Goal: Information Seeking & Learning: Learn about a topic

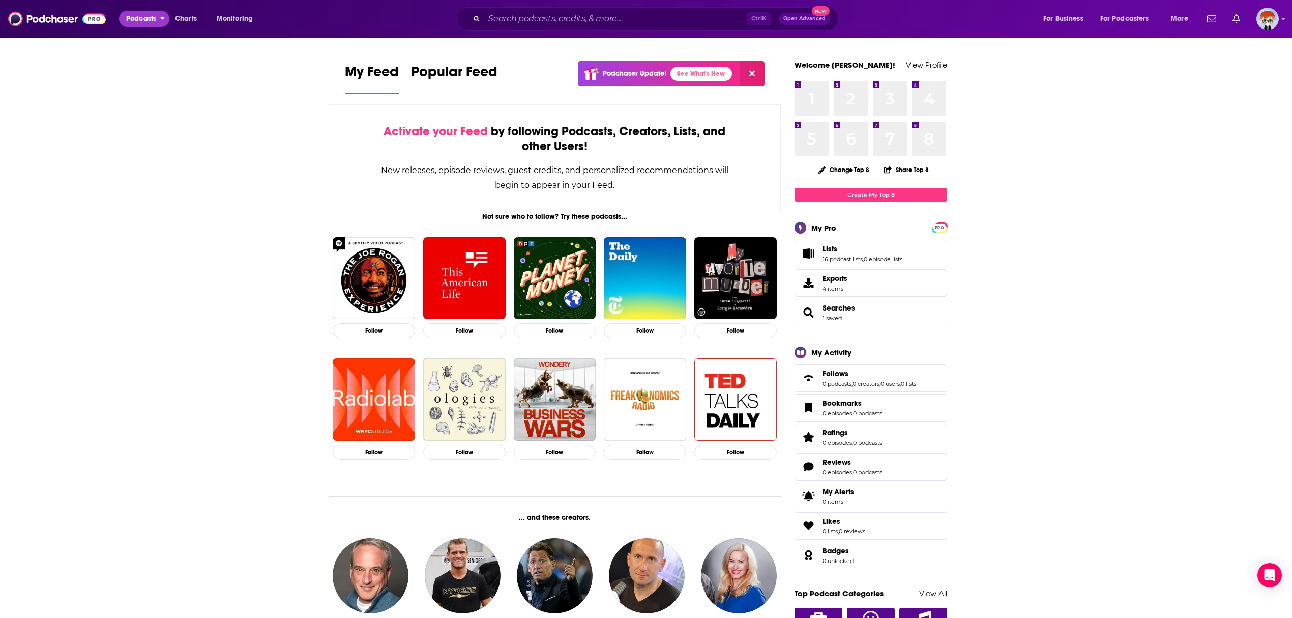
click at [134, 17] on span "Podcasts" at bounding box center [141, 19] width 30 height 14
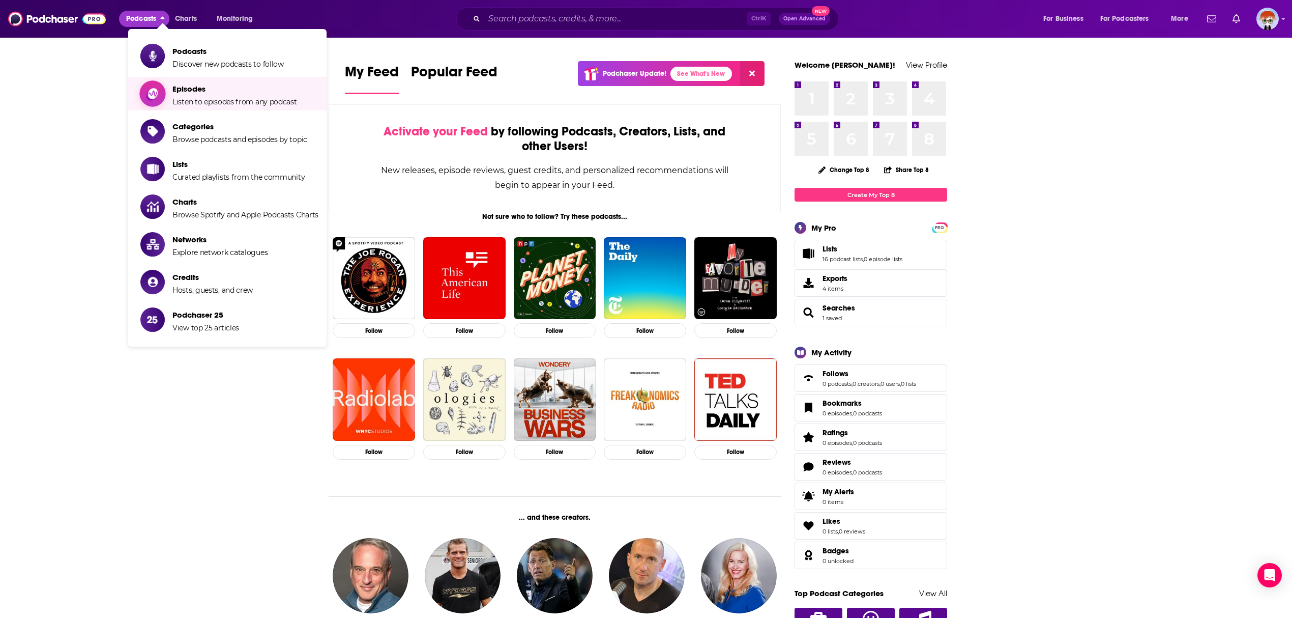
drag, startPoint x: 226, startPoint y: 49, endPoint x: 222, endPoint y: 133, distance: 83.5
click at [222, 133] on ul "Podcasts Discover new podcasts to follow Episodes Listen to episodes from any p…" at bounding box center [227, 187] width 198 height 317
click at [222, 133] on span "Categories Browse podcasts and episodes by topic" at bounding box center [239, 131] width 135 height 25
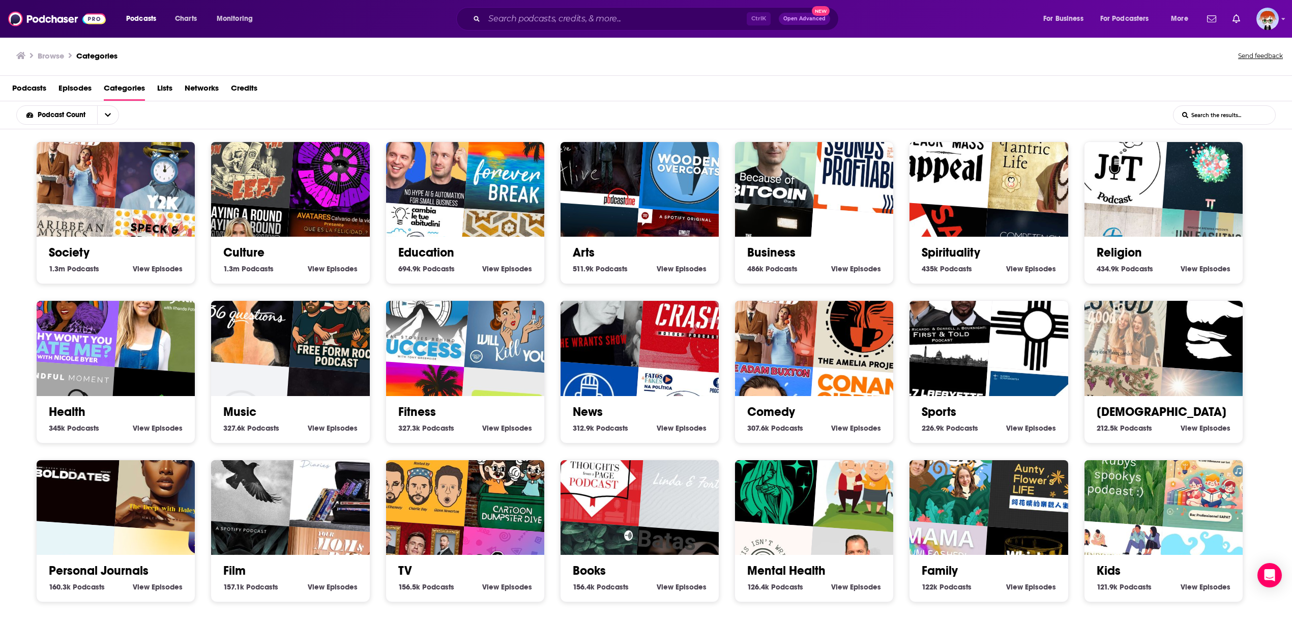
click at [688, 226] on img "Motherhacker" at bounding box center [682, 258] width 101 height 101
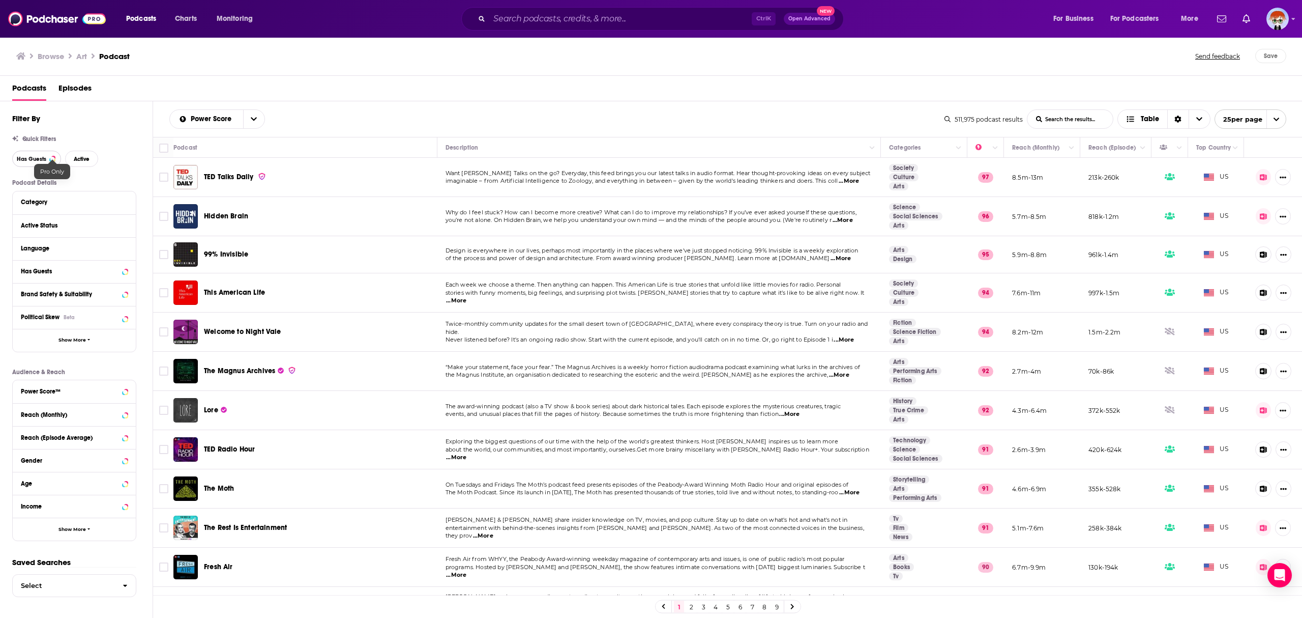
click at [49, 160] on button "Has Guests" at bounding box center [36, 159] width 49 height 16
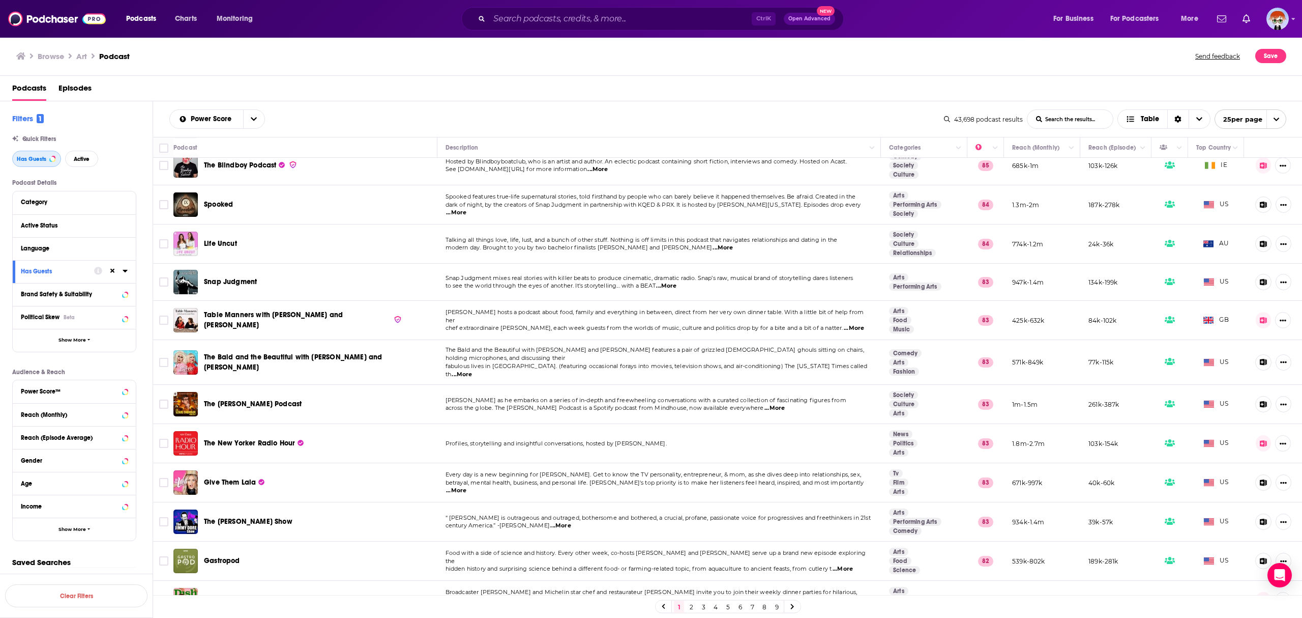
scroll to position [475, 0]
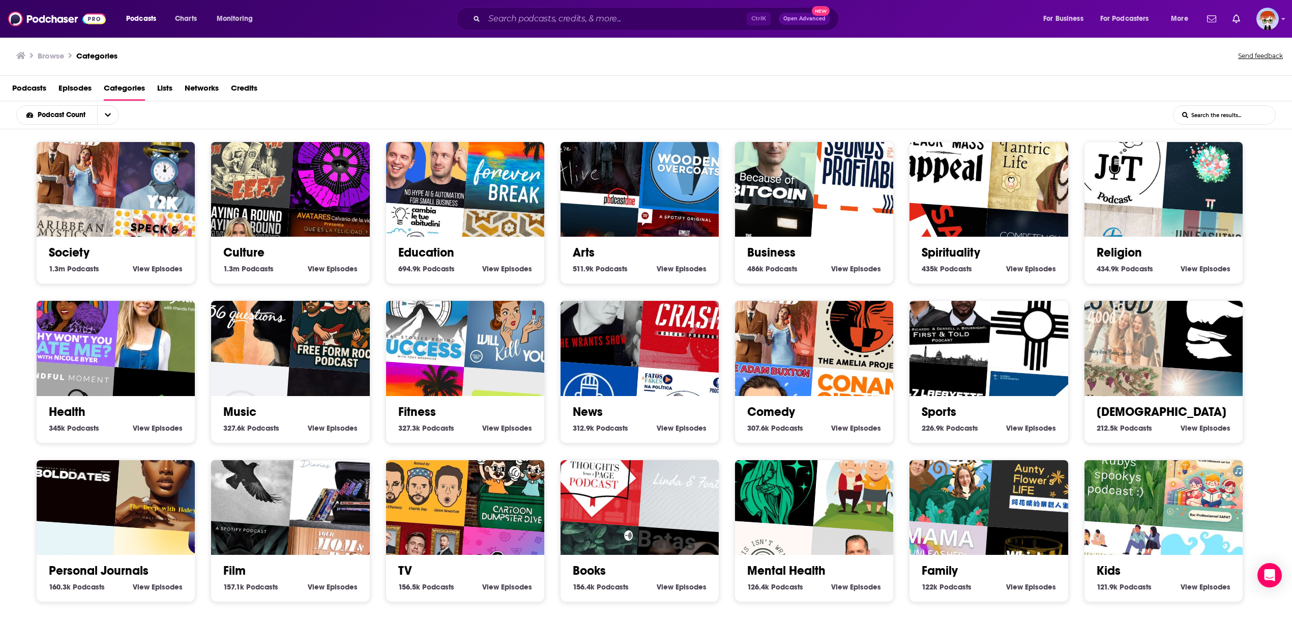
click at [1019, 375] on img "OlympiaCast" at bounding box center [1031, 417] width 101 height 101
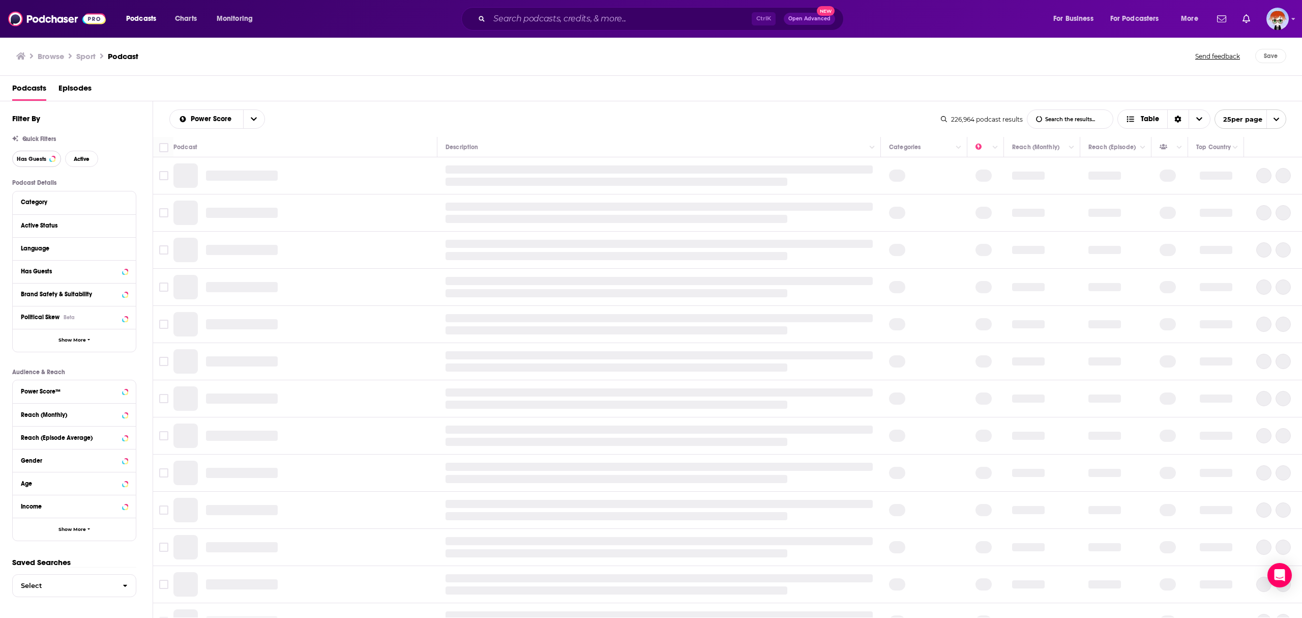
click at [49, 161] on button "Has Guests" at bounding box center [36, 159] width 49 height 16
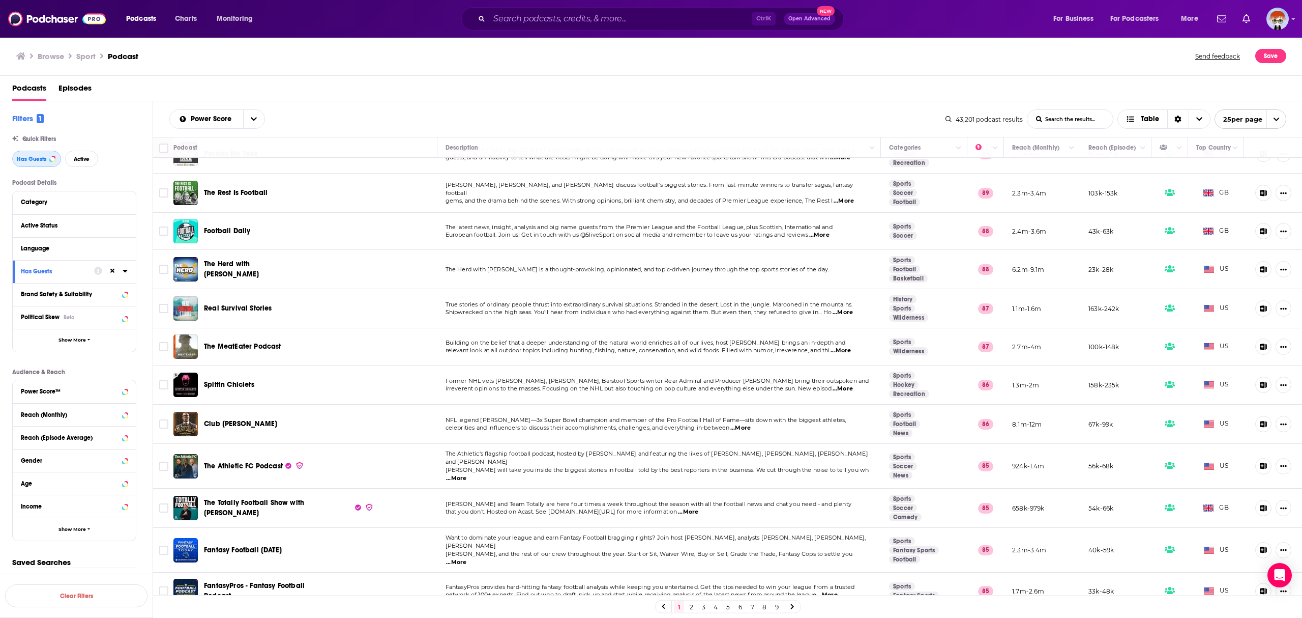
scroll to position [203, 0]
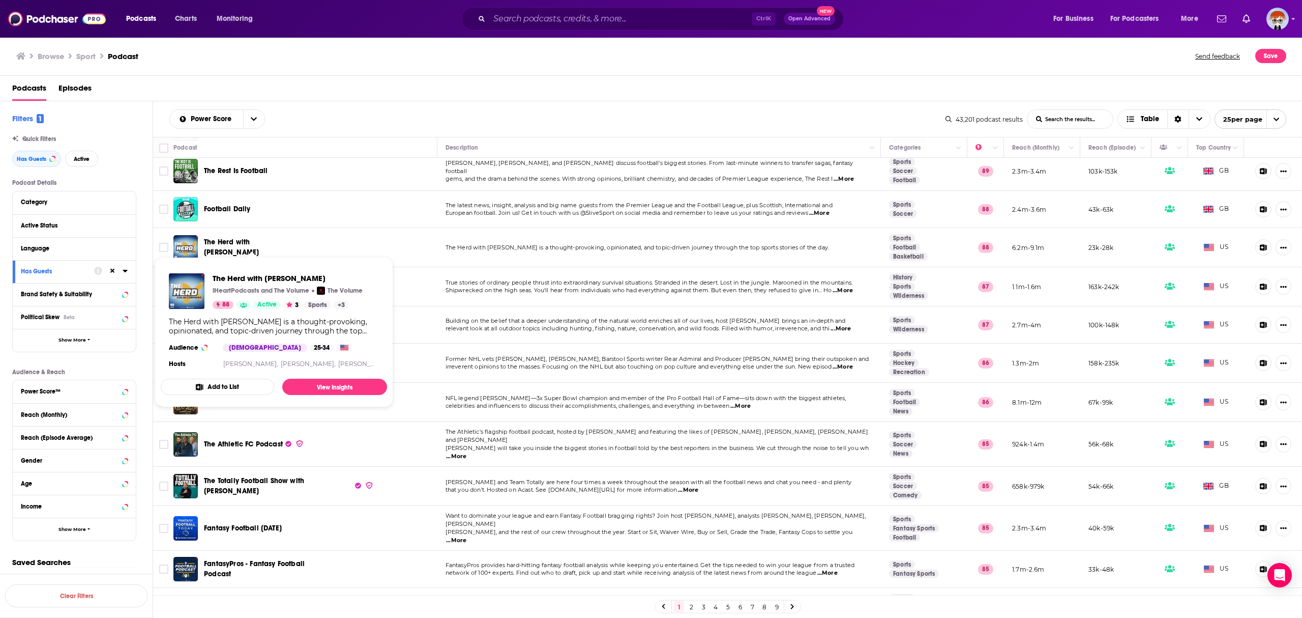
click at [238, 242] on span "The Herd with [PERSON_NAME]" at bounding box center [231, 247] width 55 height 19
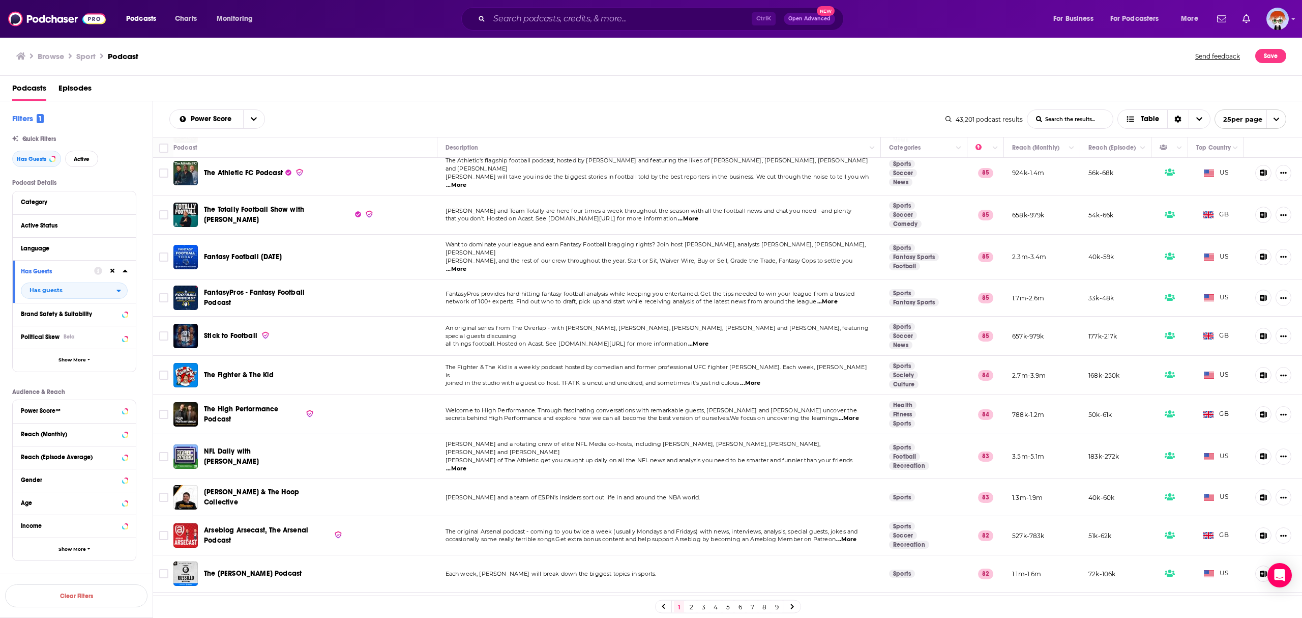
scroll to position [525, 0]
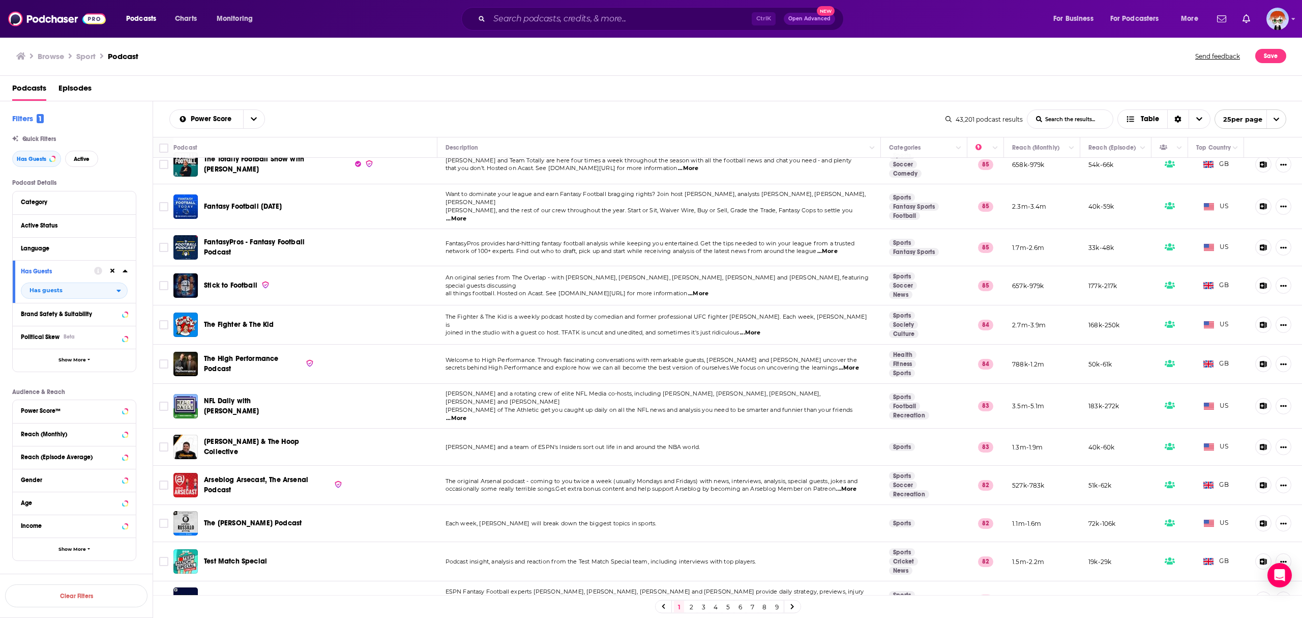
click at [694, 603] on link "2" at bounding box center [691, 606] width 10 height 12
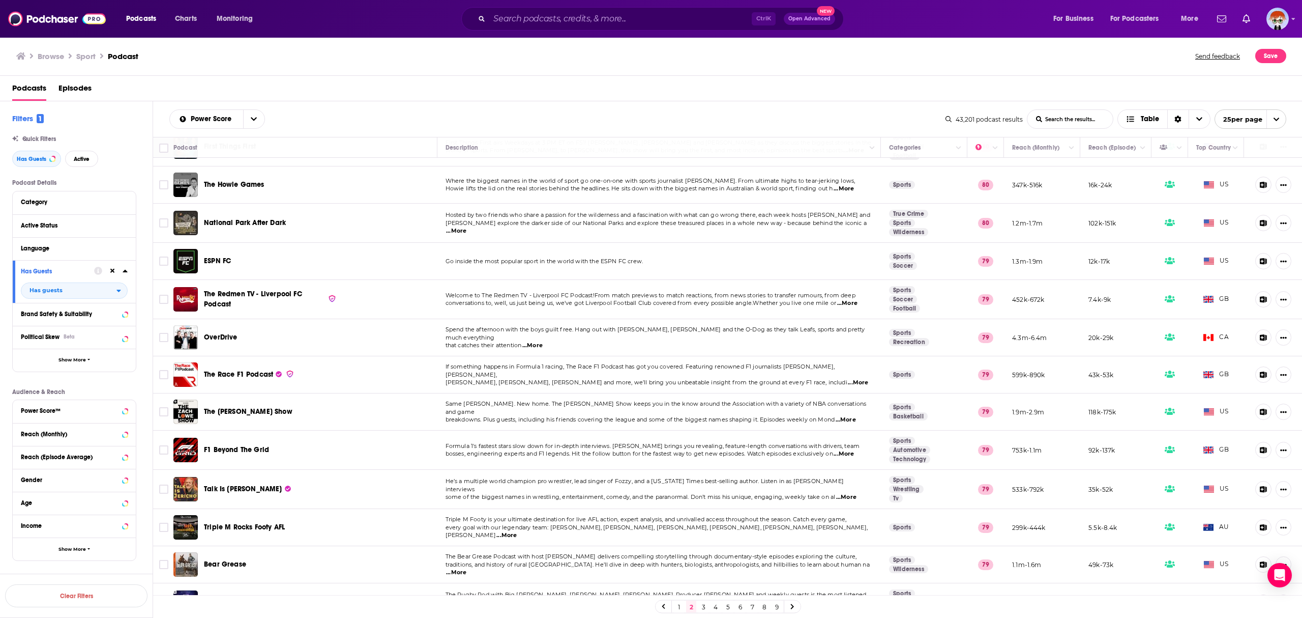
scroll to position [517, 0]
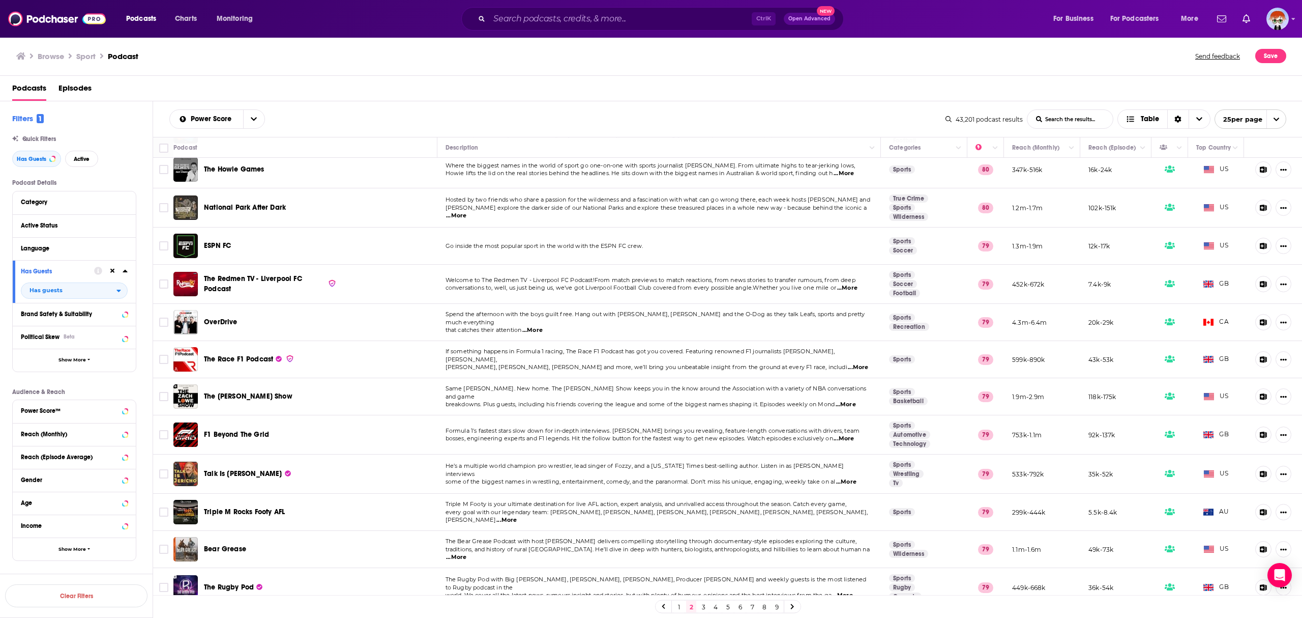
click at [698, 605] on div "1 2 3 4 5 6 7 8 9" at bounding box center [728, 606] width 146 height 13
click at [701, 608] on link "3" at bounding box center [703, 606] width 10 height 12
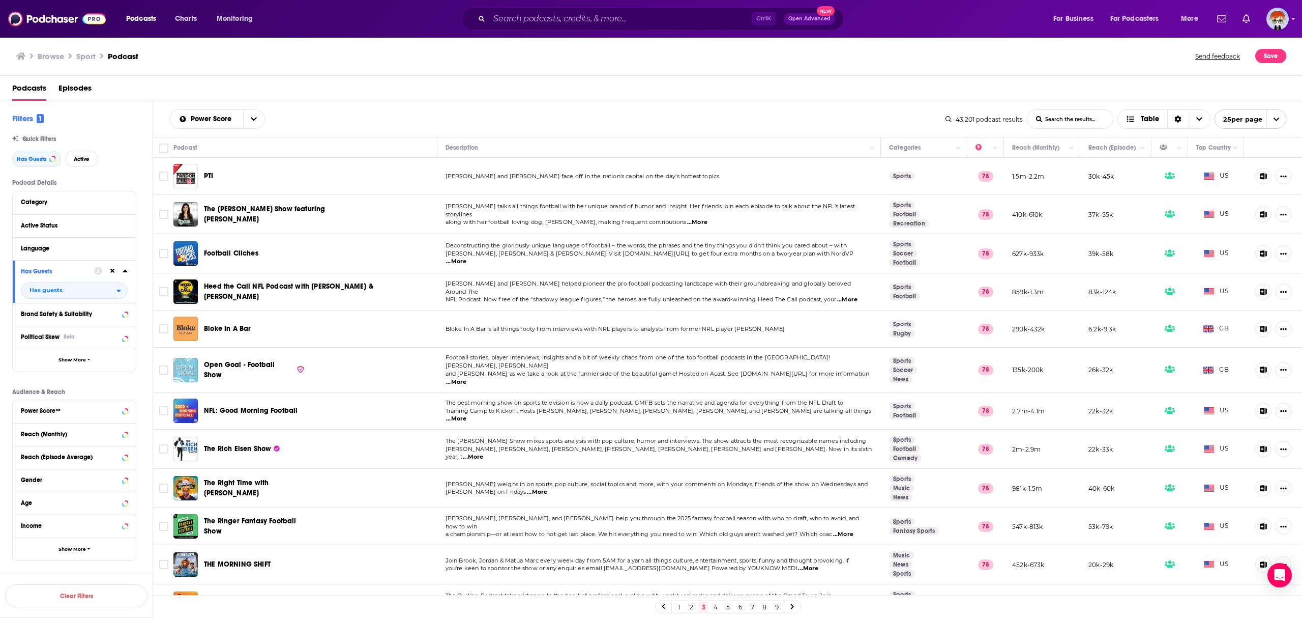
click at [84, 57] on h1 "Sport" at bounding box center [85, 56] width 19 height 10
click at [53, 55] on h3 "Browse" at bounding box center [51, 56] width 26 height 10
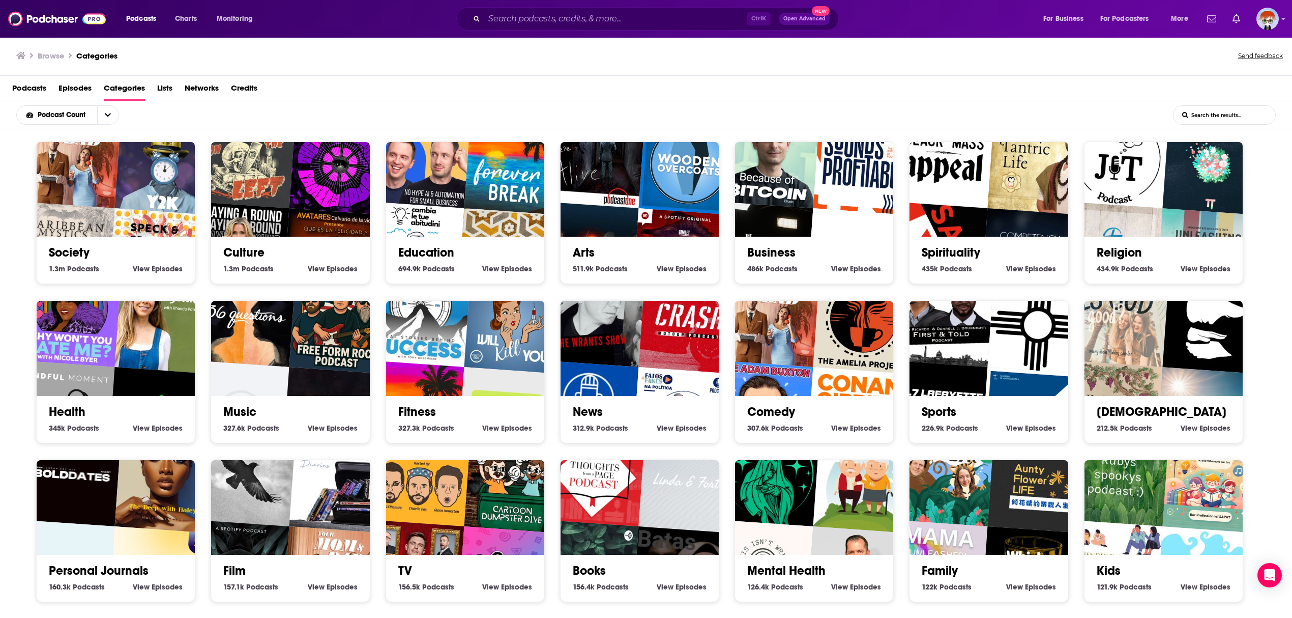
click at [258, 237] on img "Playing a Round with Paige" at bounding box center [238, 251] width 101 height 101
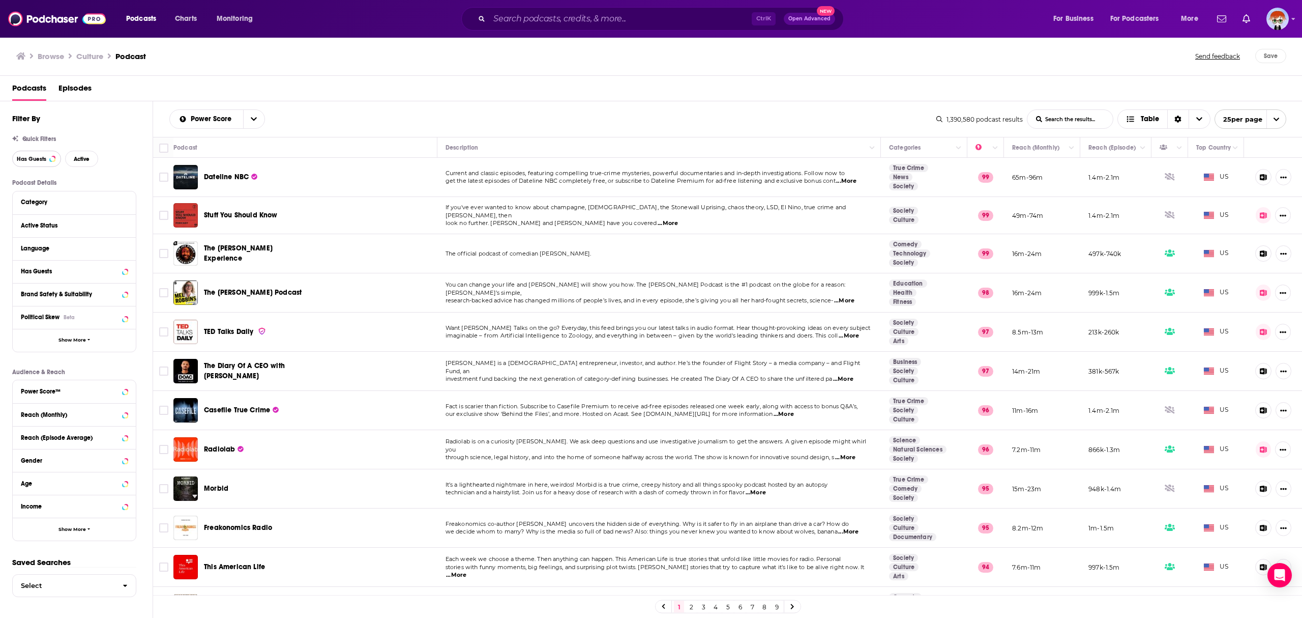
click at [49, 155] on button "Has Guests" at bounding box center [36, 159] width 49 height 16
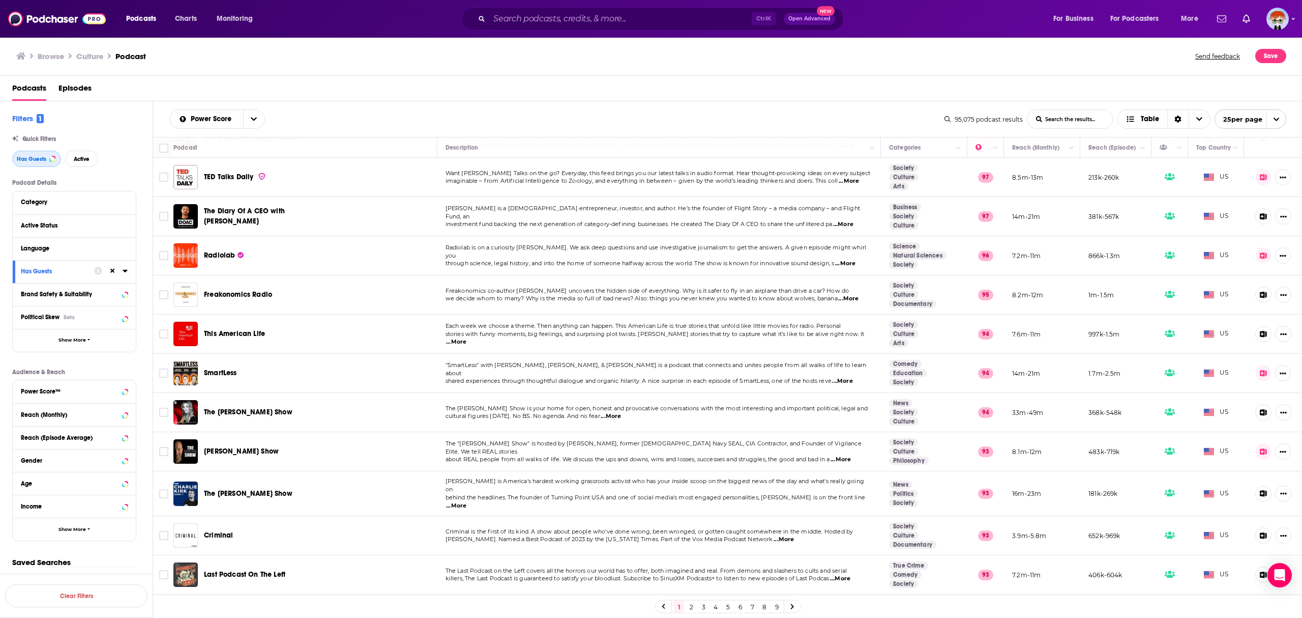
scroll to position [135, 0]
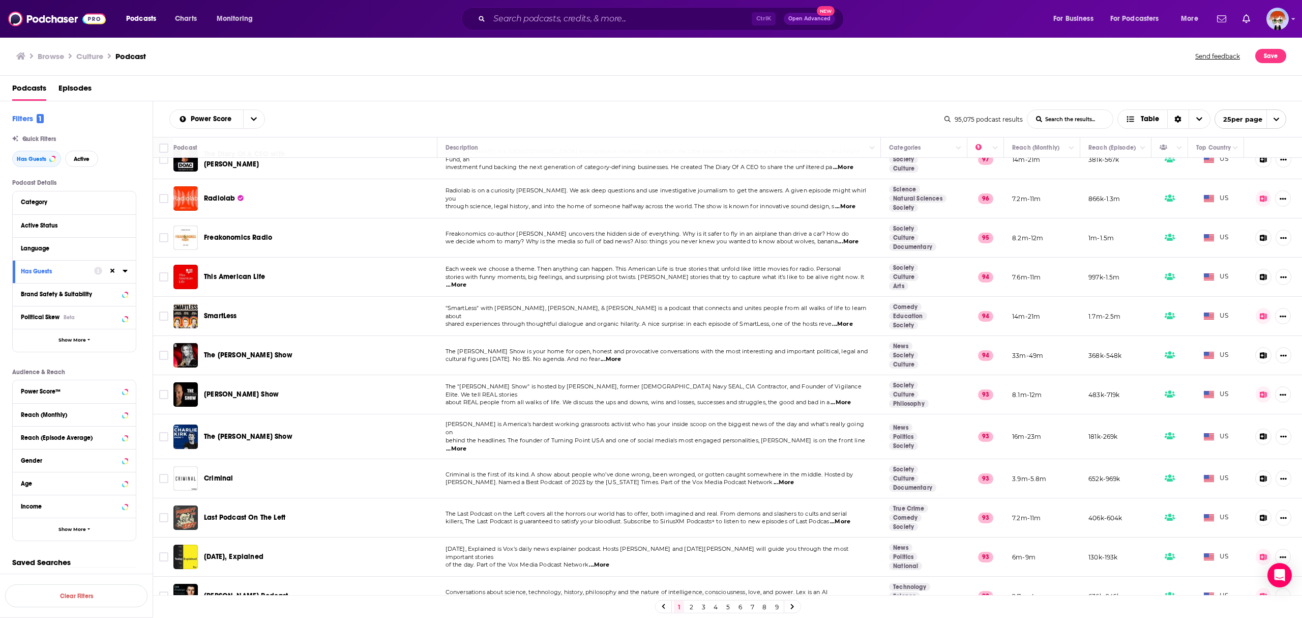
click at [843, 320] on span "...More" at bounding box center [842, 324] width 20 height 8
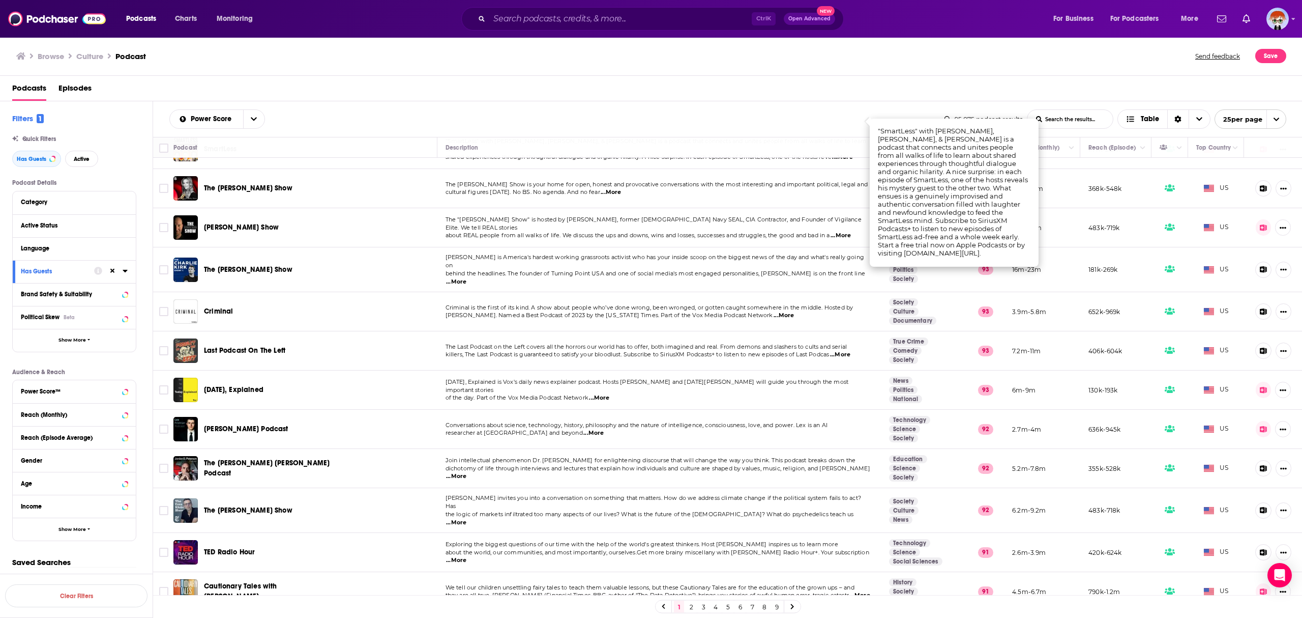
scroll to position [339, 0]
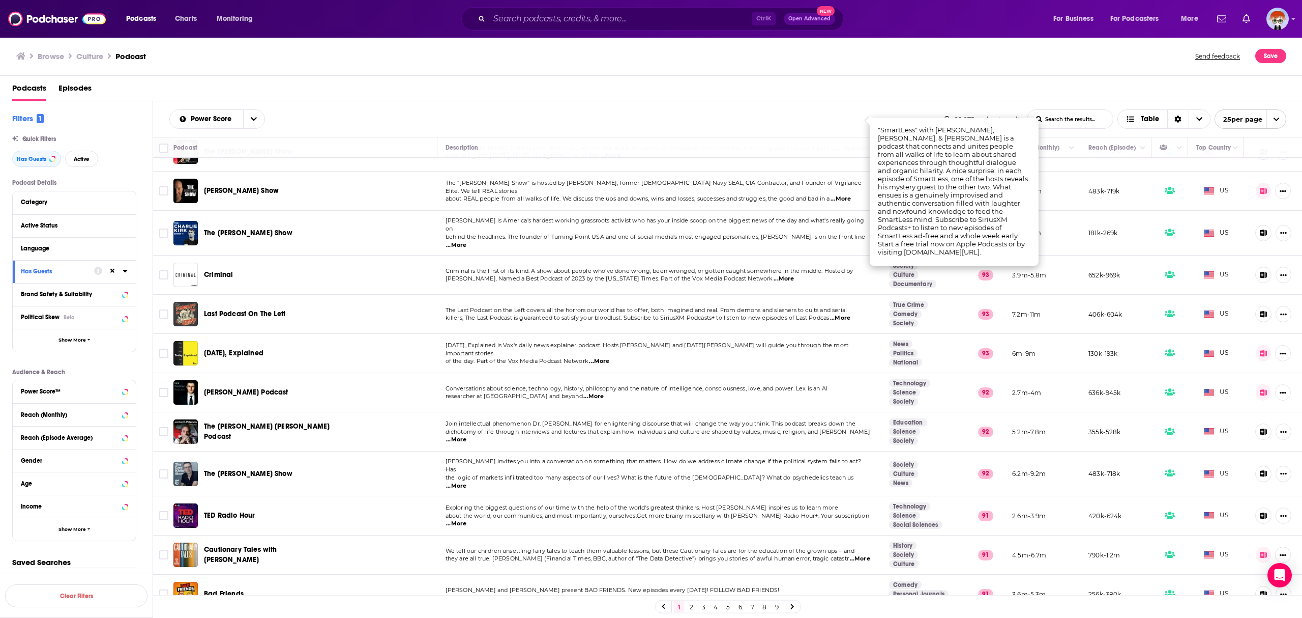
click at [361, 314] on td "Last Podcast On The Left" at bounding box center [305, 314] width 264 height 39
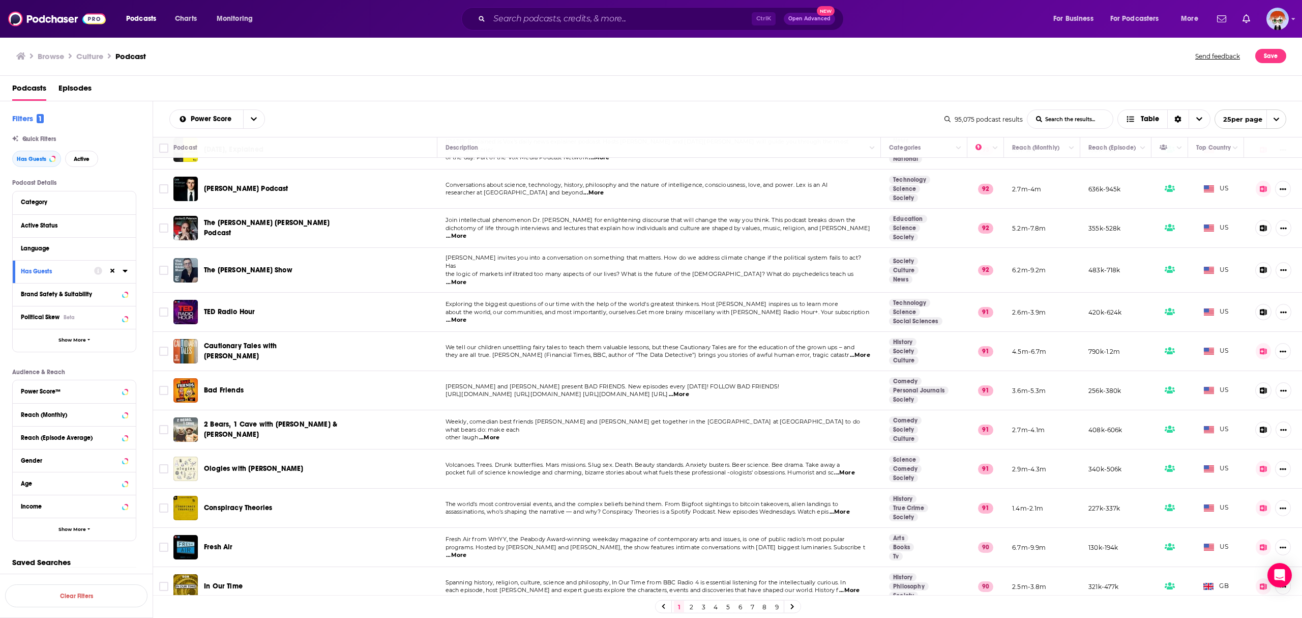
scroll to position [543, 0]
click at [692, 605] on link "2" at bounding box center [691, 606] width 10 height 12
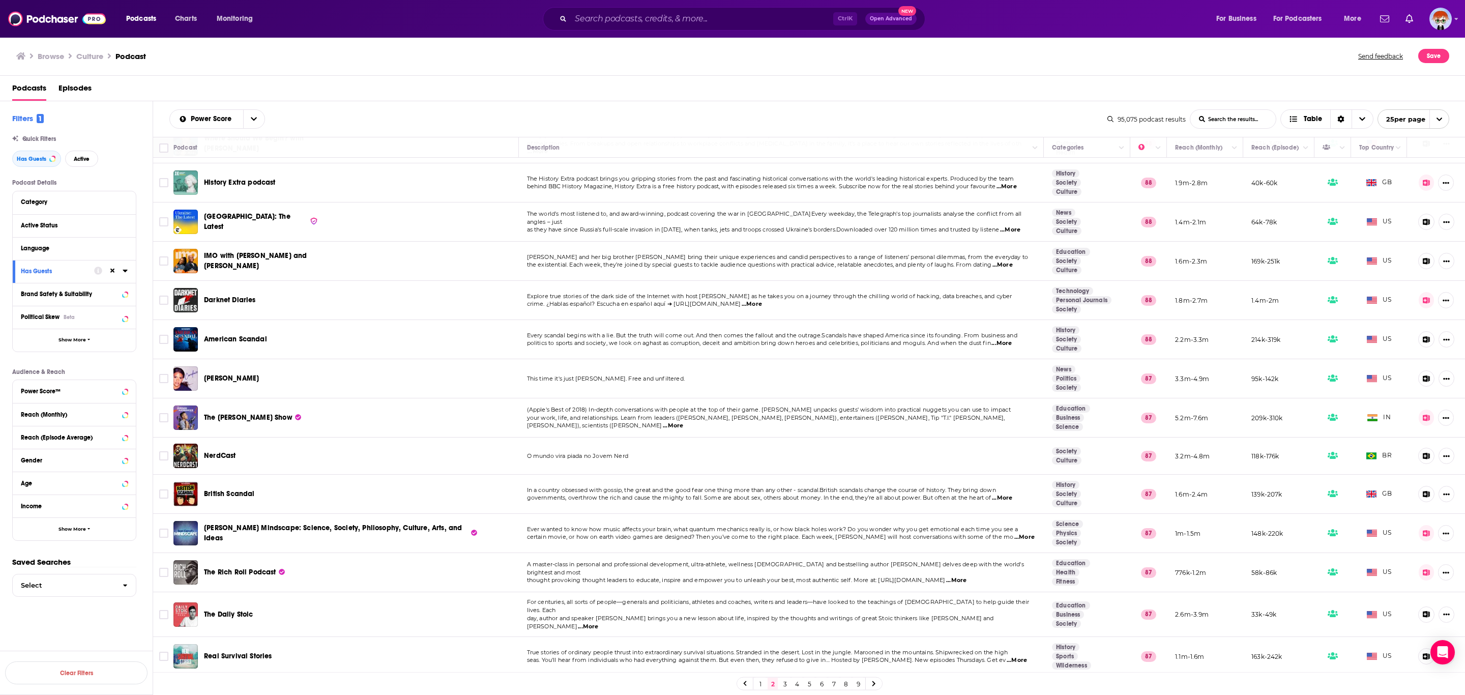
scroll to position [466, 0]
click at [783, 617] on link "3" at bounding box center [785, 684] width 10 height 12
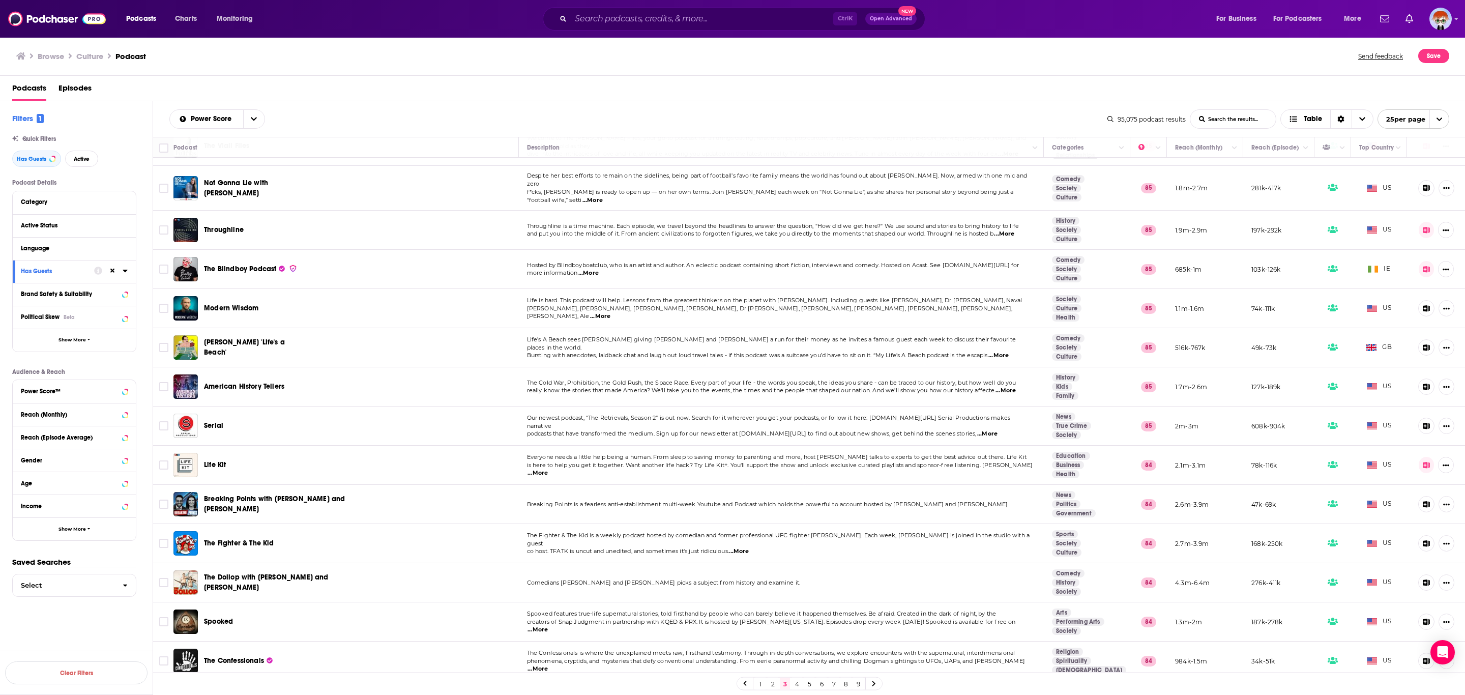
scroll to position [464, 0]
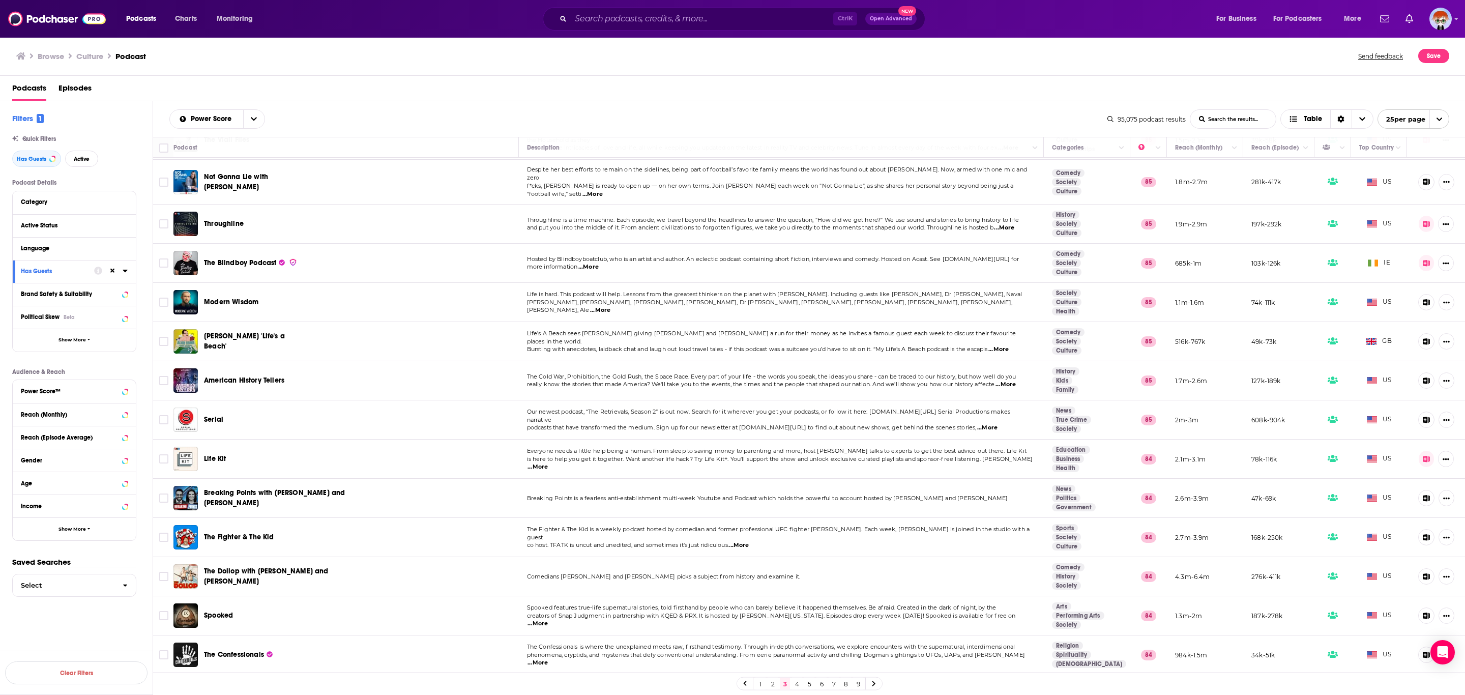
click at [797, 617] on link "4" at bounding box center [797, 684] width 10 height 12
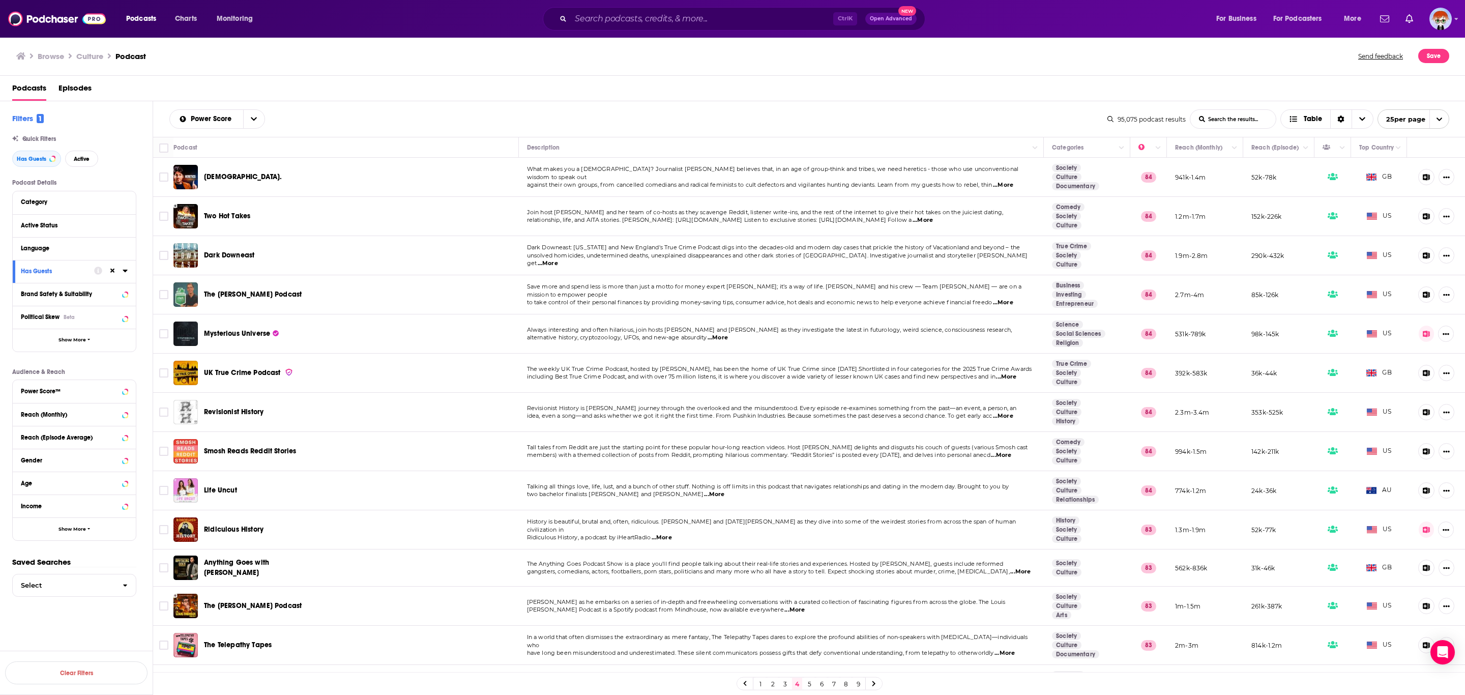
click at [811, 617] on link "5" at bounding box center [809, 684] width 10 height 12
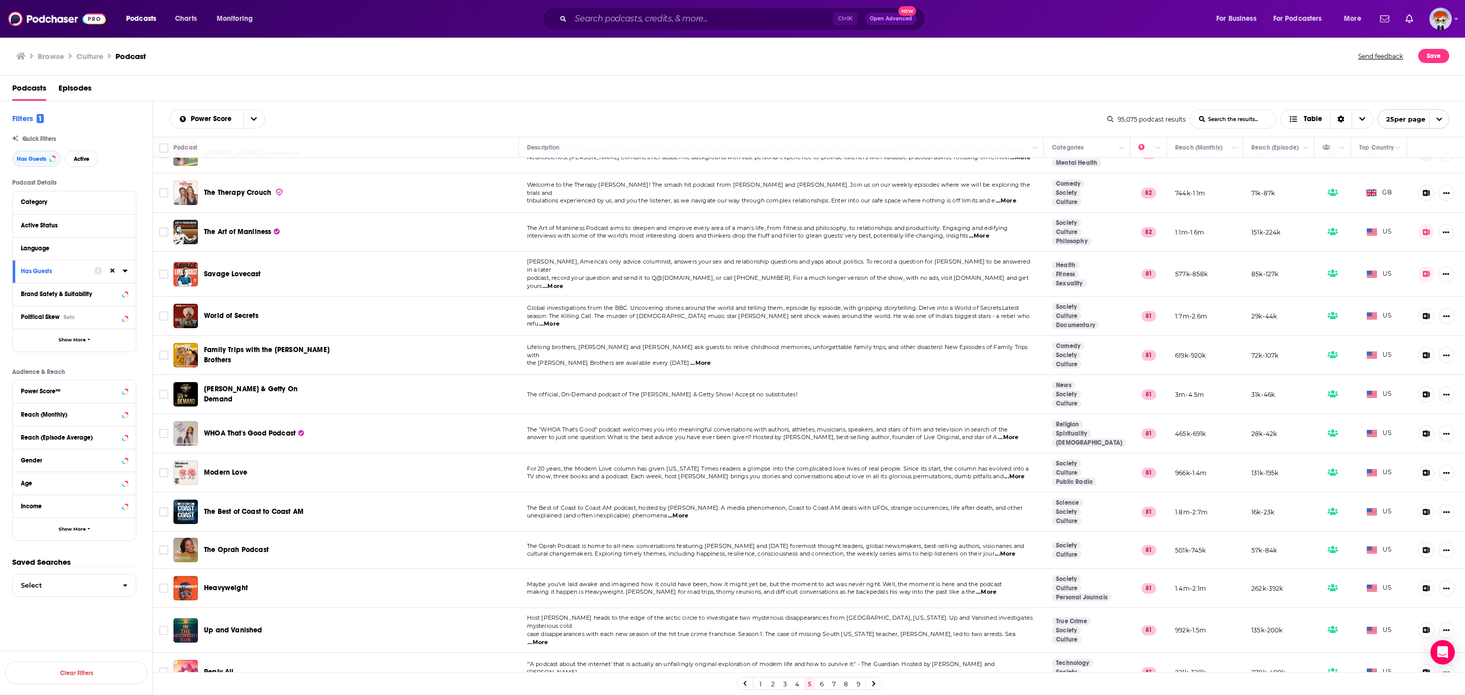
scroll to position [466, 0]
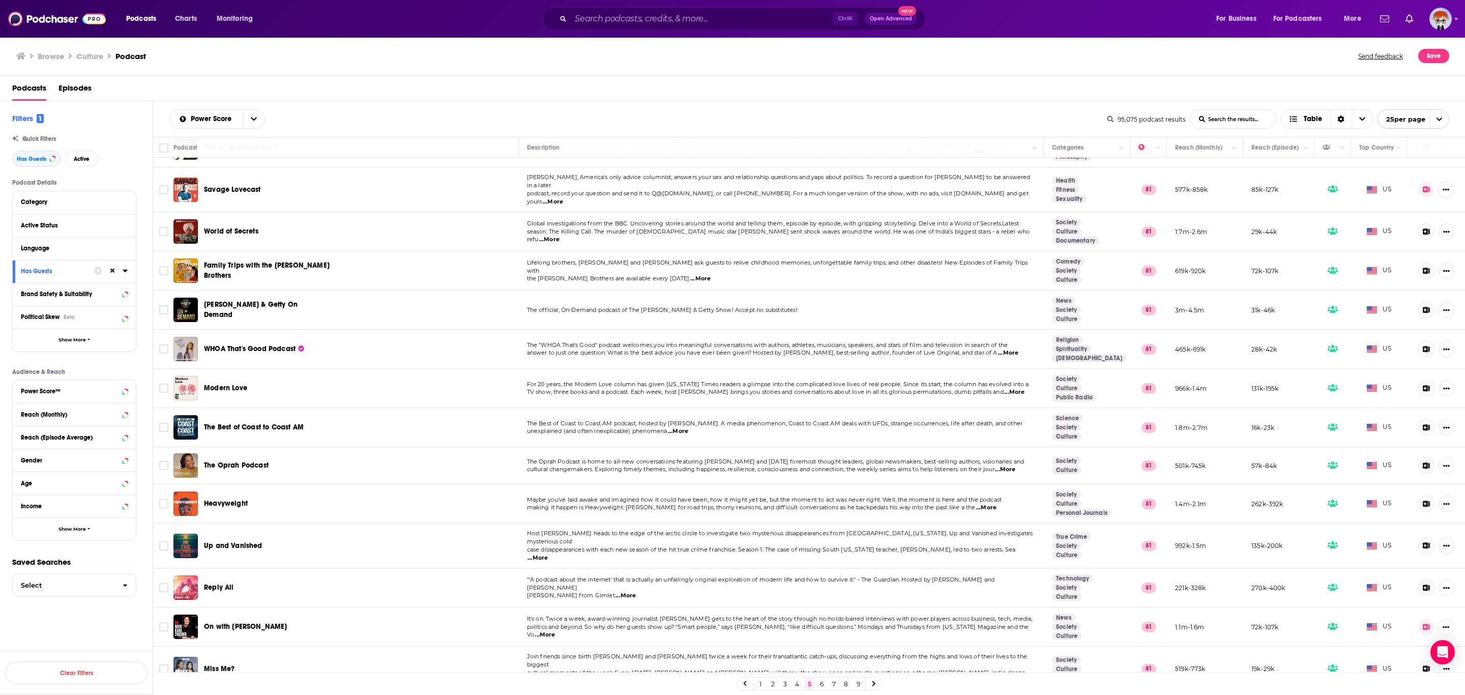
click at [825, 617] on link "6" at bounding box center [822, 684] width 10 height 12
